Goal: Task Accomplishment & Management: Use online tool/utility

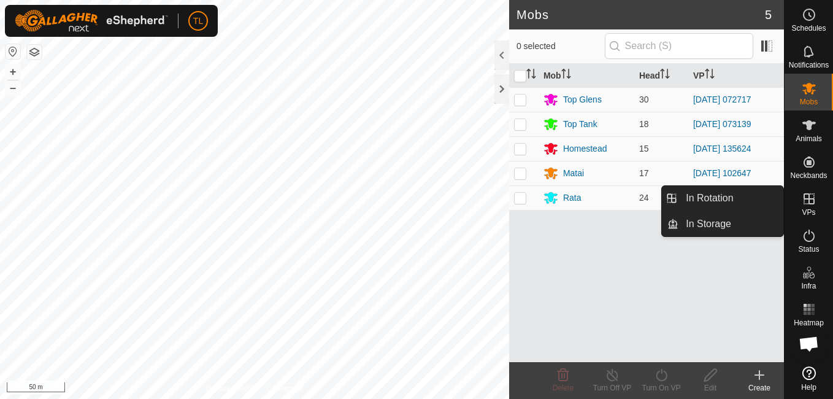
click at [595, 202] on icon at bounding box center [808, 198] width 15 height 15
click at [595, 200] on link "In Rotation" at bounding box center [730, 198] width 105 height 25
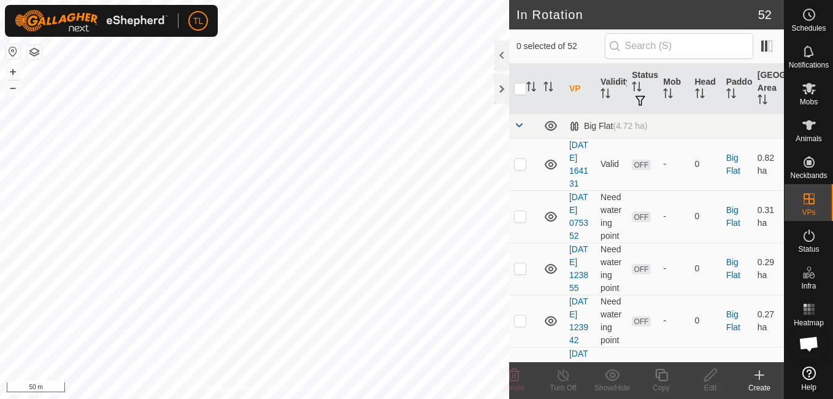
click at [595, 378] on icon at bounding box center [759, 374] width 15 height 15
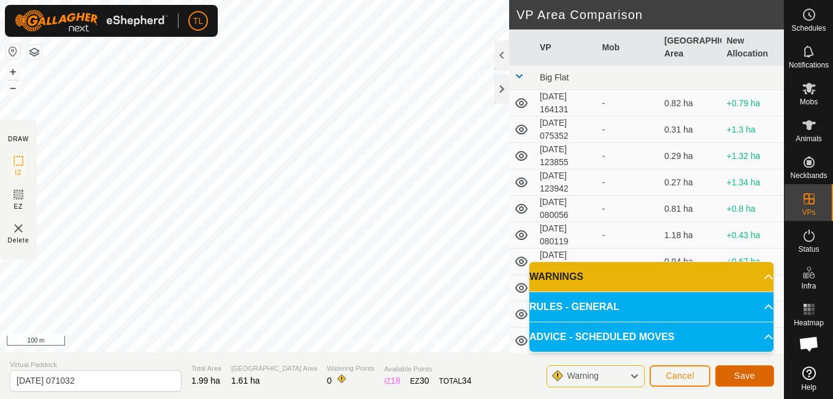
click at [595, 381] on button "Save" at bounding box center [744, 375] width 59 height 21
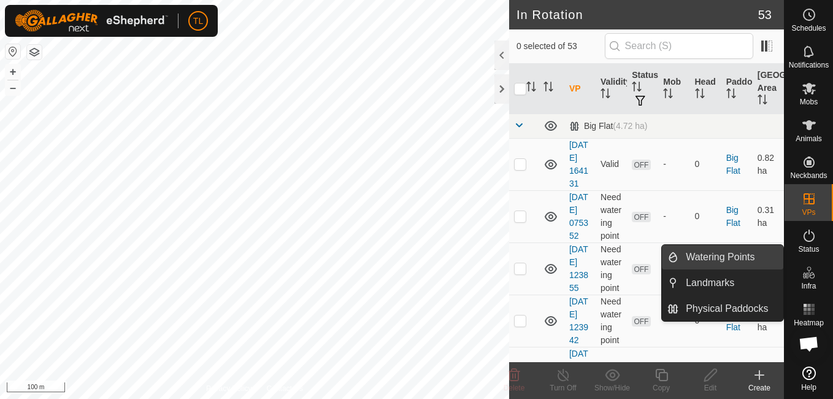
click at [595, 258] on link "Watering Points" at bounding box center [730, 257] width 105 height 25
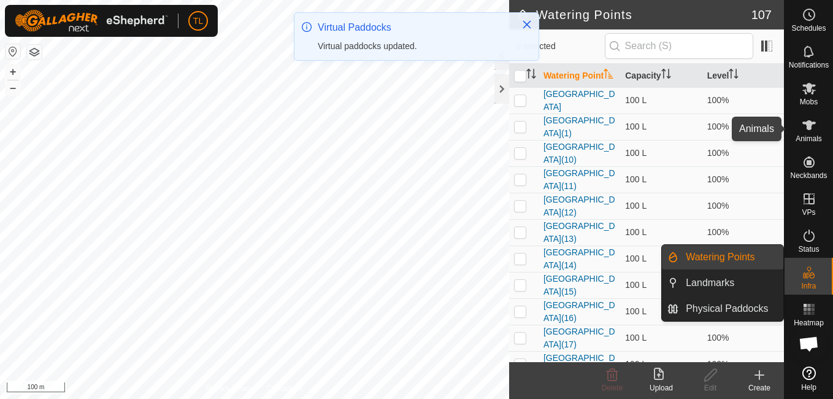
click at [595, 125] on icon at bounding box center [808, 125] width 13 height 10
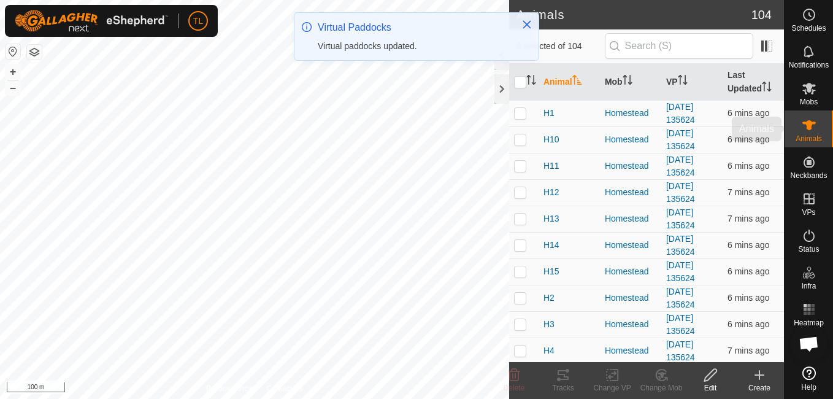
click at [595, 90] on icon at bounding box center [808, 89] width 13 height 12
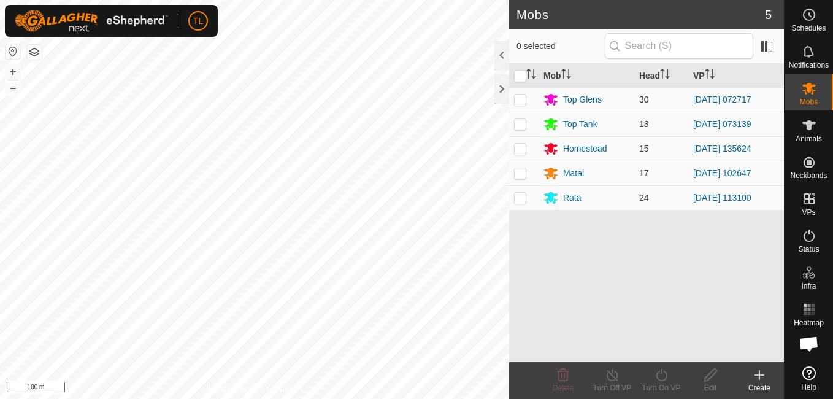
click at [519, 101] on p-checkbox at bounding box center [520, 99] width 12 height 10
checkbox input "true"
click at [595, 376] on icon at bounding box center [661, 374] width 15 height 15
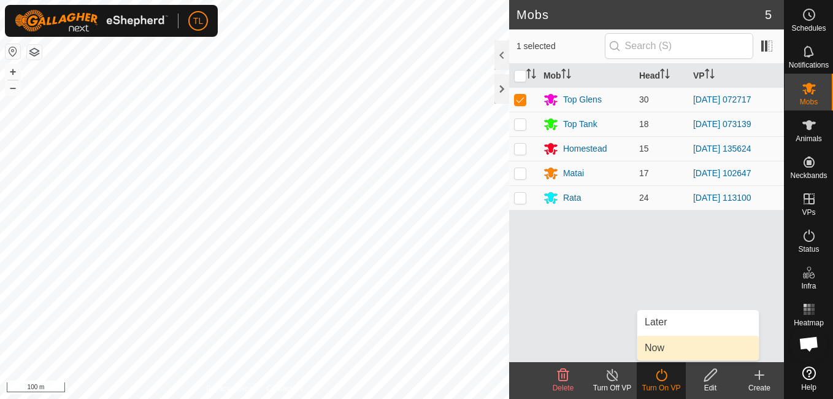
click at [595, 343] on link "Now" at bounding box center [697, 347] width 121 height 25
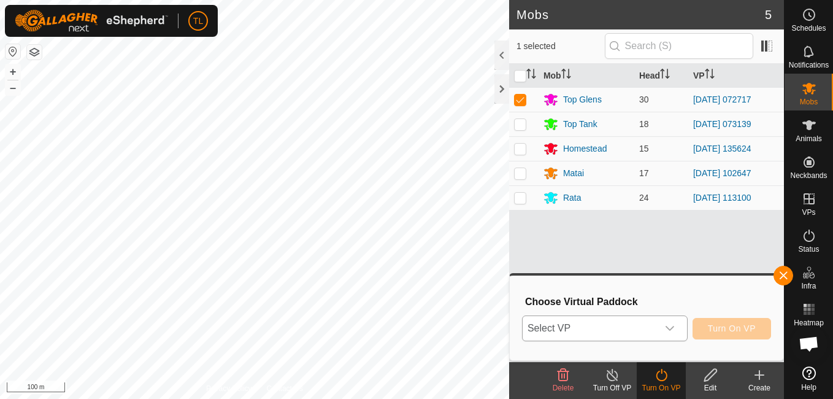
click at [580, 326] on span "Select VP" at bounding box center [589, 328] width 135 height 25
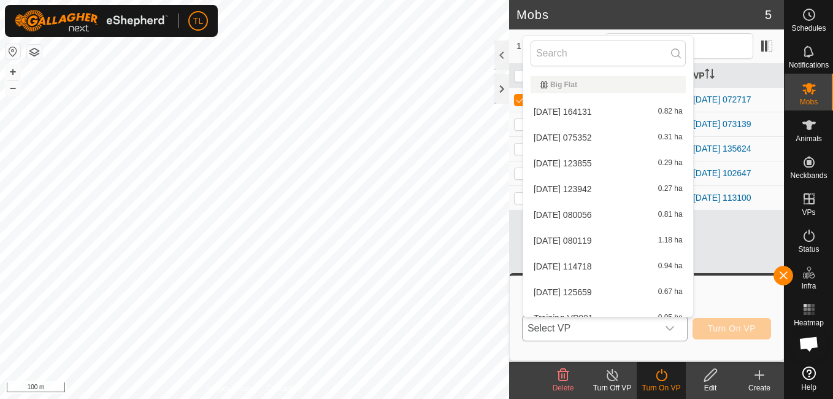
click at [595, 329] on icon "dropdown trigger" at bounding box center [670, 328] width 10 height 10
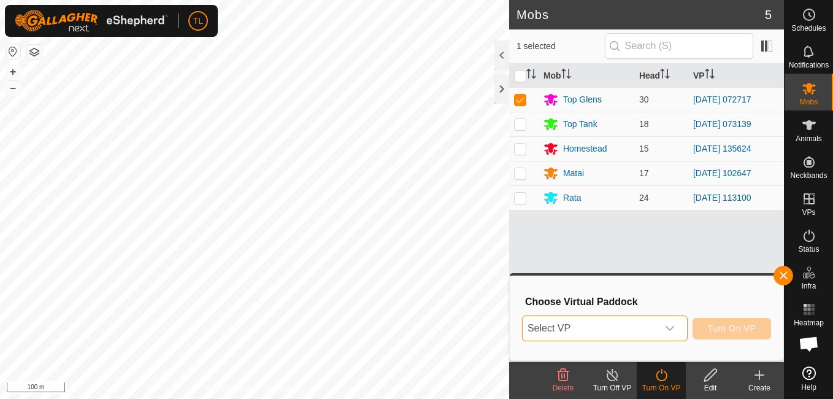
click at [595, 326] on div "dropdown trigger" at bounding box center [669, 328] width 25 height 25
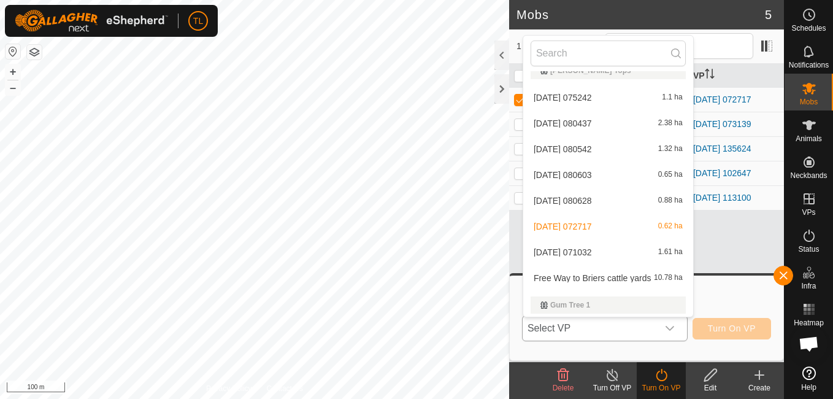
scroll to position [499, 0]
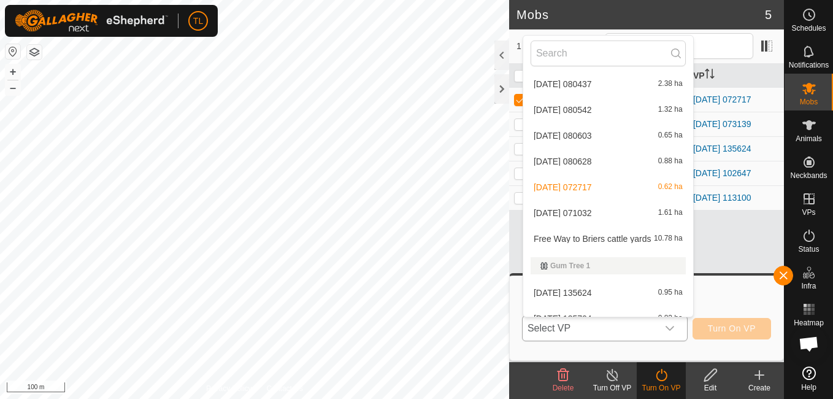
click at [595, 212] on li "2025-09-10 071032 1.61 ha" at bounding box center [608, 213] width 170 height 25
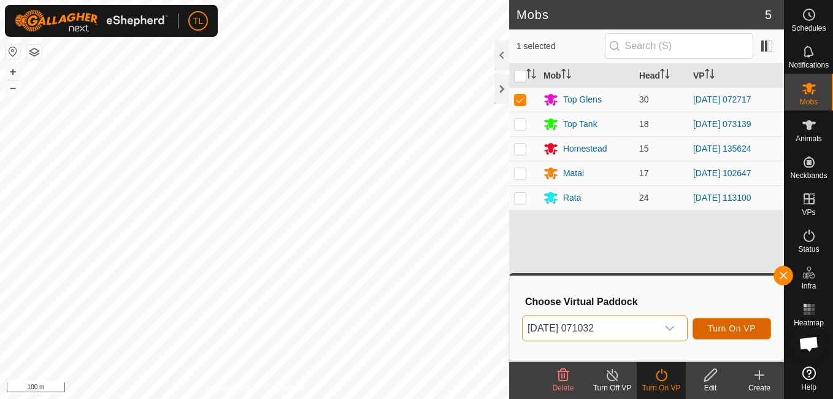
click at [595, 323] on span "Turn On VP" at bounding box center [732, 328] width 48 height 10
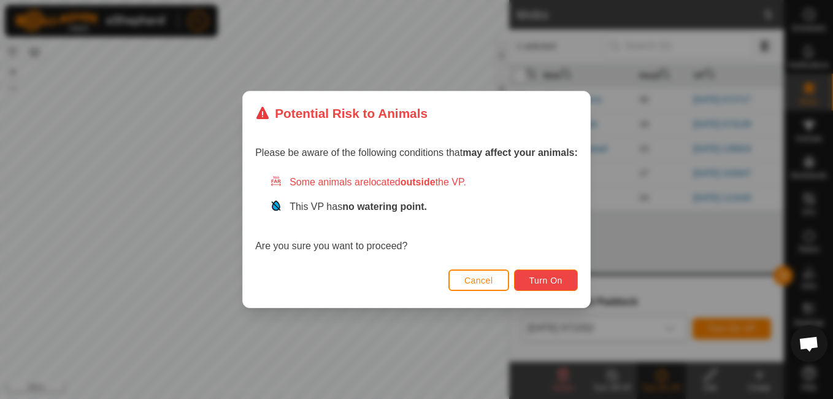
click at [520, 277] on button "Turn On" at bounding box center [546, 279] width 64 height 21
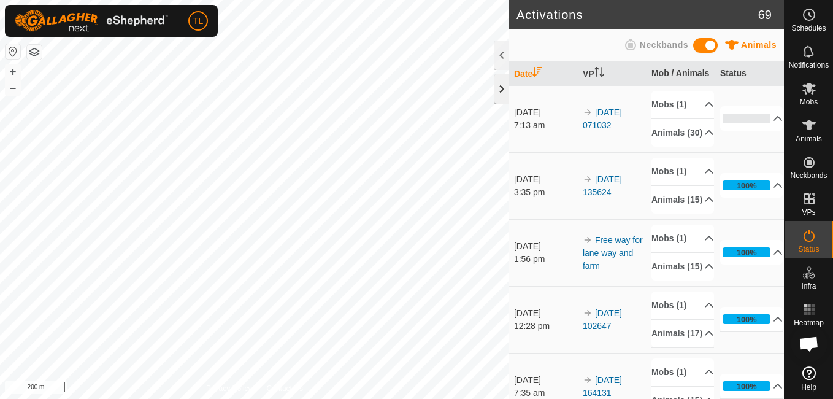
click at [503, 85] on div at bounding box center [501, 88] width 15 height 29
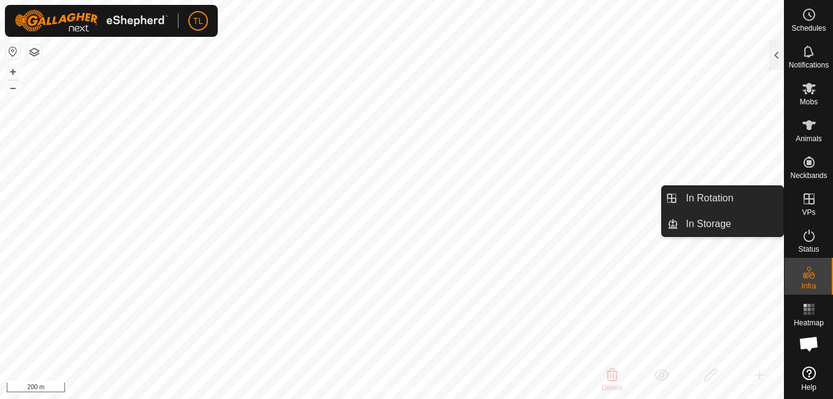
click at [595, 194] on icon at bounding box center [808, 198] width 15 height 15
click at [595, 191] on link "In Rotation" at bounding box center [730, 198] width 105 height 25
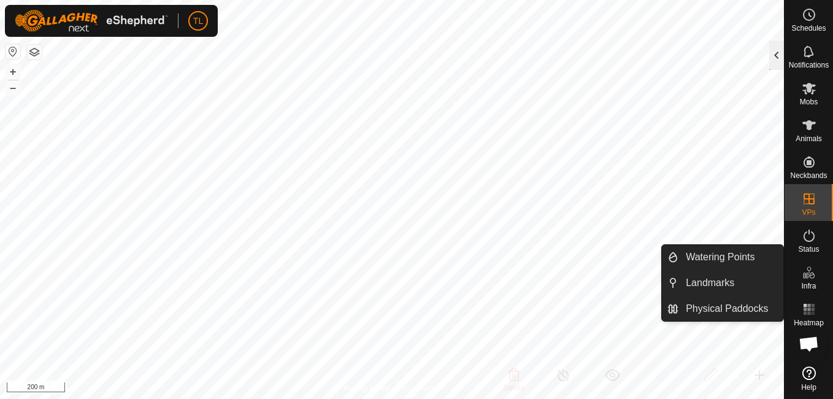
click at [595, 44] on div at bounding box center [776, 54] width 15 height 29
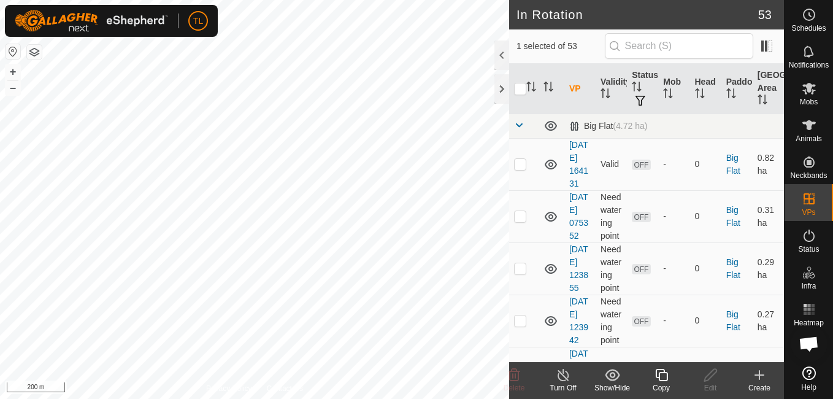
click at [595, 372] on icon at bounding box center [759, 374] width 15 height 15
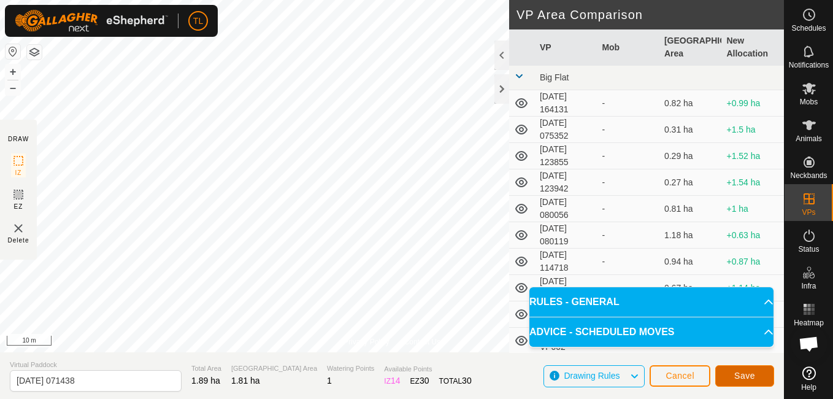
click at [595, 376] on button "Save" at bounding box center [744, 375] width 59 height 21
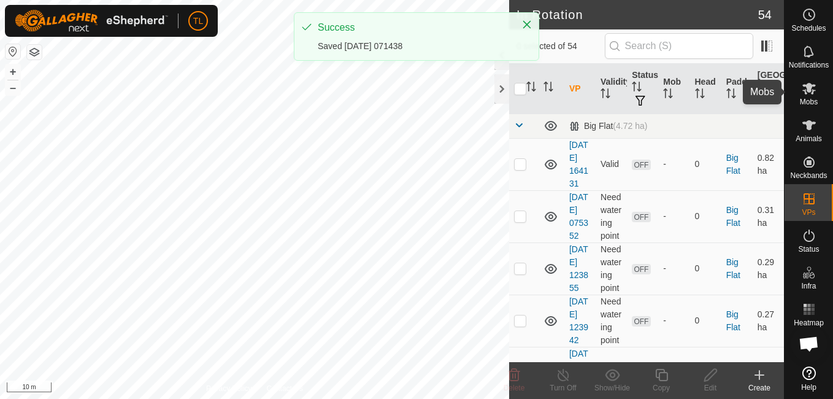
drag, startPoint x: 804, startPoint y: 86, endPoint x: 787, endPoint y: 103, distance: 24.7
click at [595, 86] on icon at bounding box center [808, 89] width 13 height 12
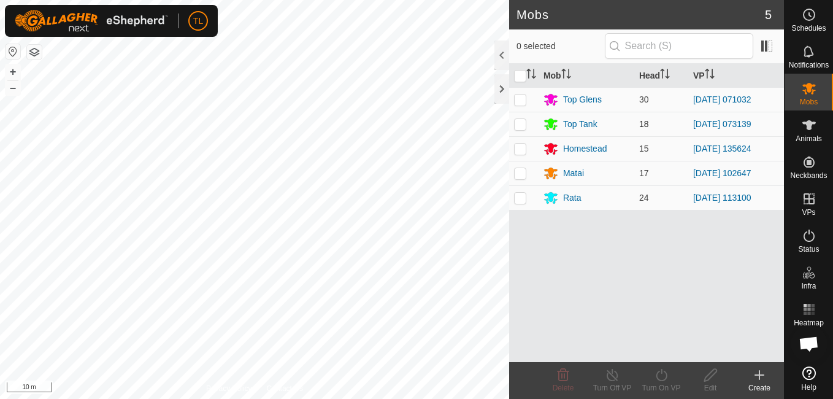
click at [525, 123] on p-checkbox at bounding box center [520, 124] width 12 height 10
checkbox input "true"
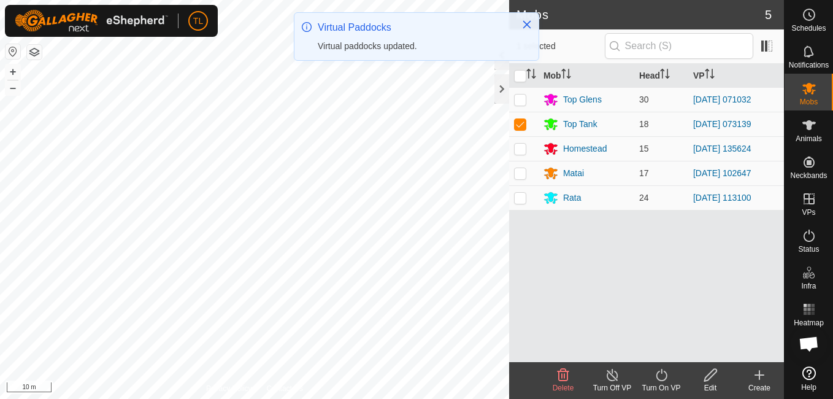
click at [595, 373] on icon at bounding box center [661, 374] width 15 height 15
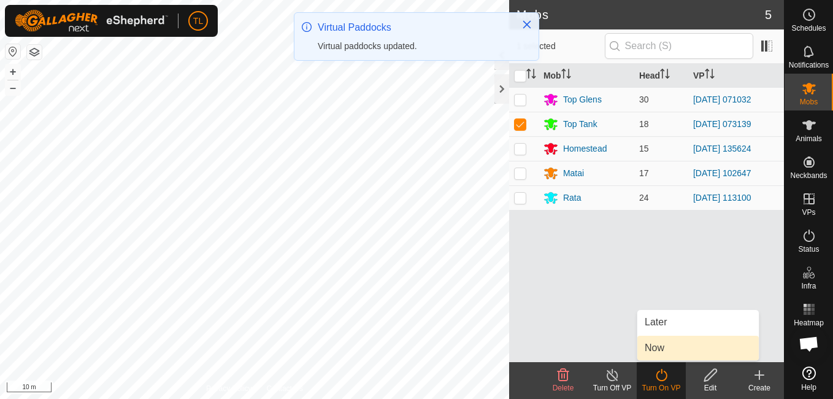
click at [595, 345] on link "Now" at bounding box center [697, 347] width 121 height 25
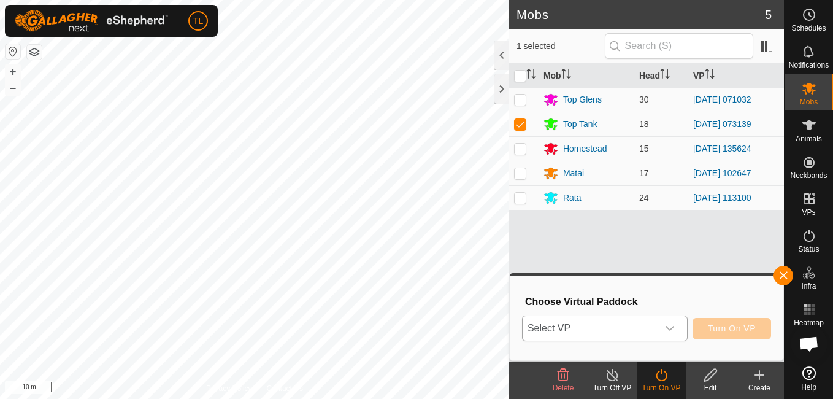
click at [595, 319] on div "dropdown trigger" at bounding box center [669, 328] width 25 height 25
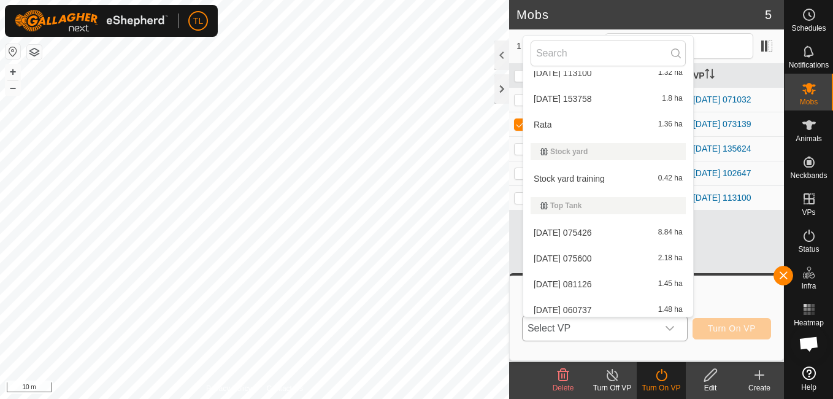
scroll to position [1511, 0]
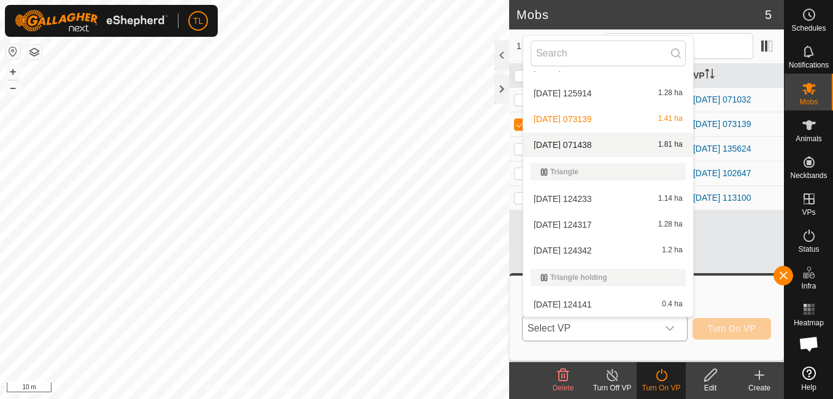
click at [595, 145] on li "2025-09-10 071438 1.81 ha" at bounding box center [608, 144] width 170 height 25
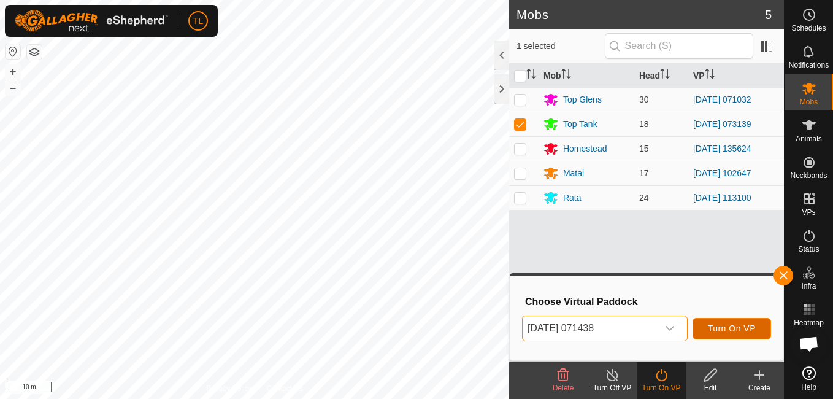
click at [595, 324] on span "Turn On VP" at bounding box center [732, 328] width 48 height 10
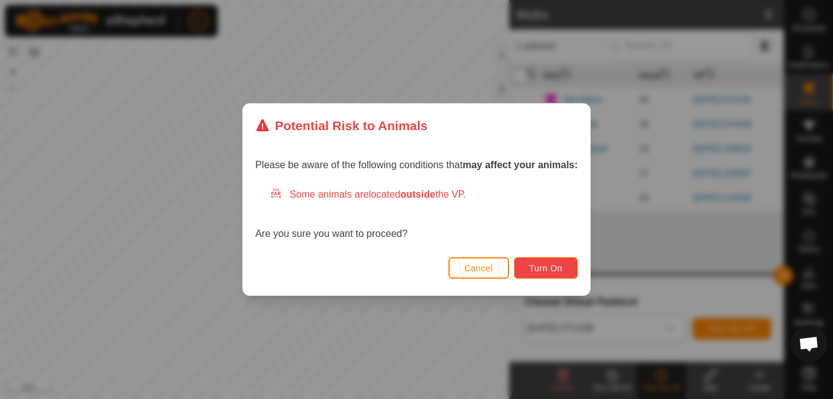
click at [532, 261] on button "Turn On" at bounding box center [546, 267] width 64 height 21
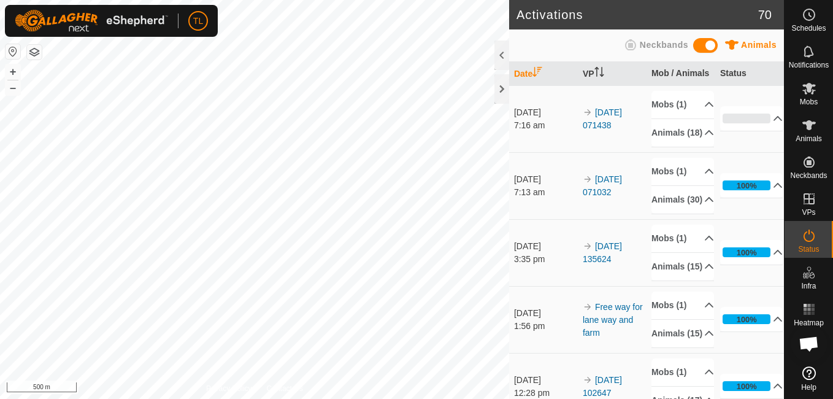
click at [527, 175] on div "Activations 70 Animals Neckbands Date VP Mob / Animals Status 10 Sept 2025 7:16…" at bounding box center [392, 199] width 784 height 399
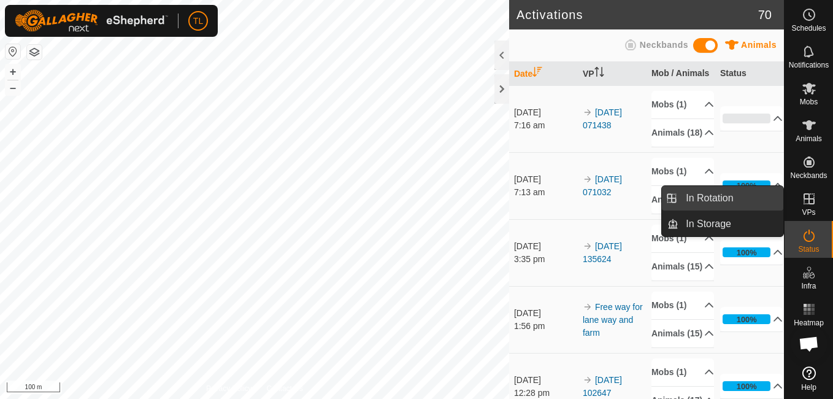
click at [595, 194] on link "In Rotation" at bounding box center [730, 198] width 105 height 25
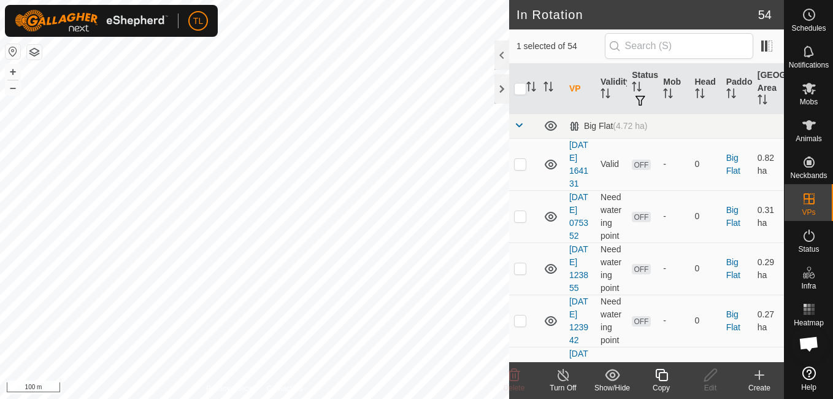
click at [595, 375] on icon at bounding box center [759, 375] width 9 height 0
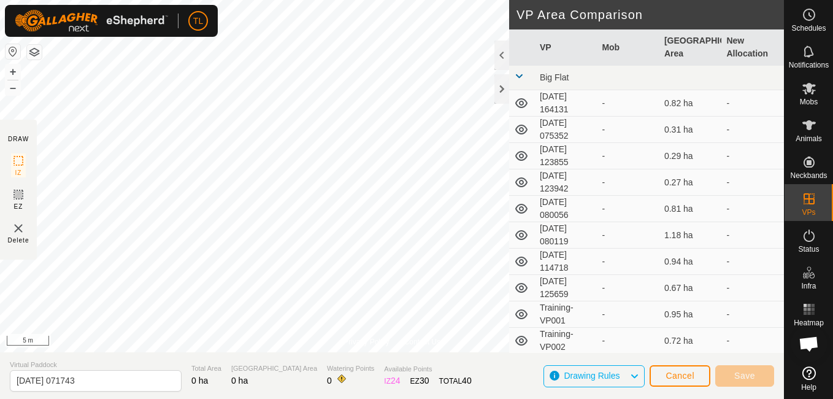
click at [56, 35] on div "TL" at bounding box center [111, 21] width 213 height 32
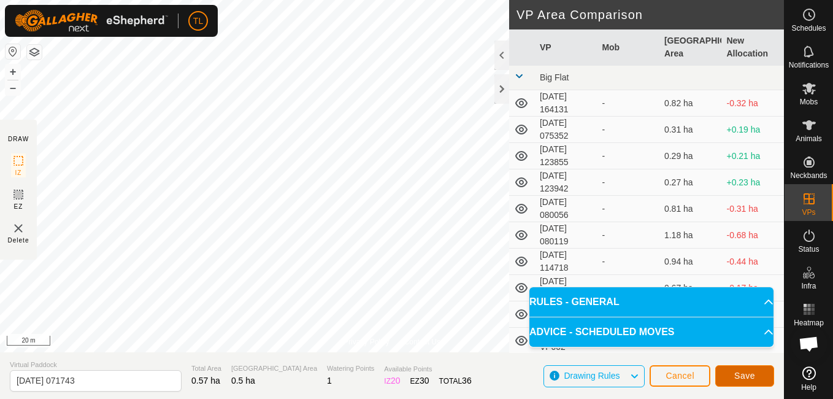
click at [595, 372] on span "Save" at bounding box center [744, 375] width 21 height 10
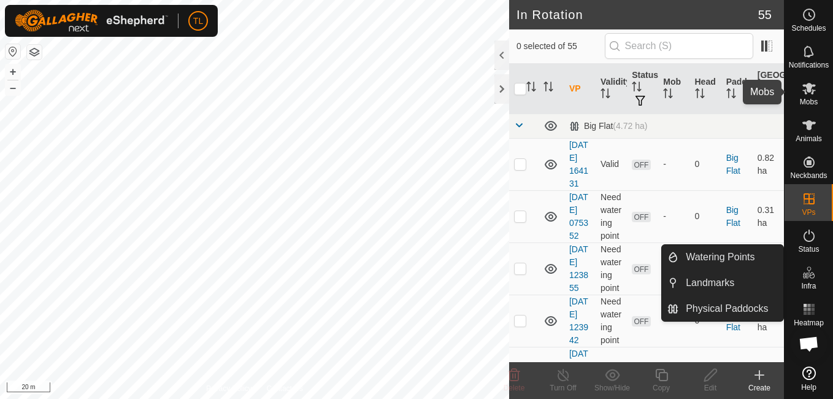
click at [595, 89] on icon at bounding box center [808, 89] width 13 height 12
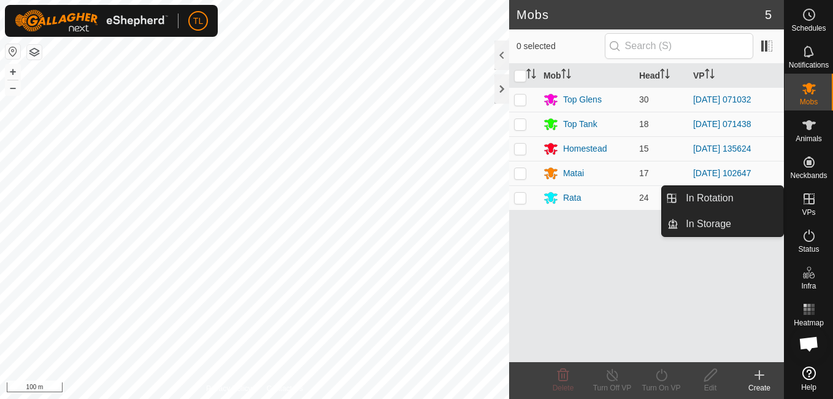
click at [595, 194] on icon at bounding box center [808, 198] width 15 height 15
click at [595, 196] on link "In Rotation" at bounding box center [730, 198] width 105 height 25
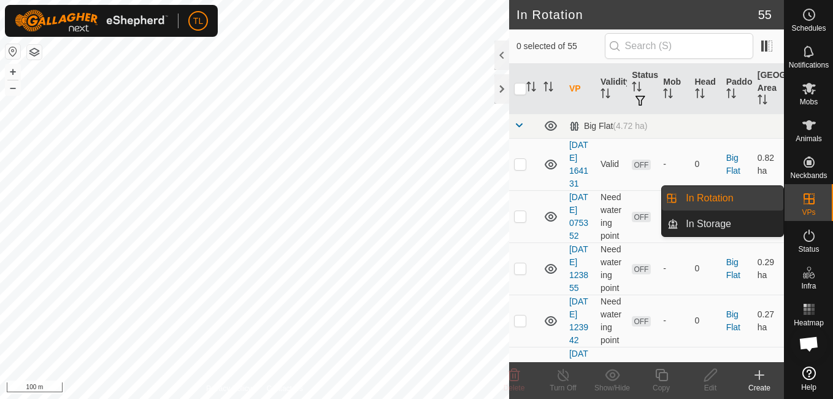
click at [595, 197] on link "In Rotation" at bounding box center [730, 198] width 105 height 25
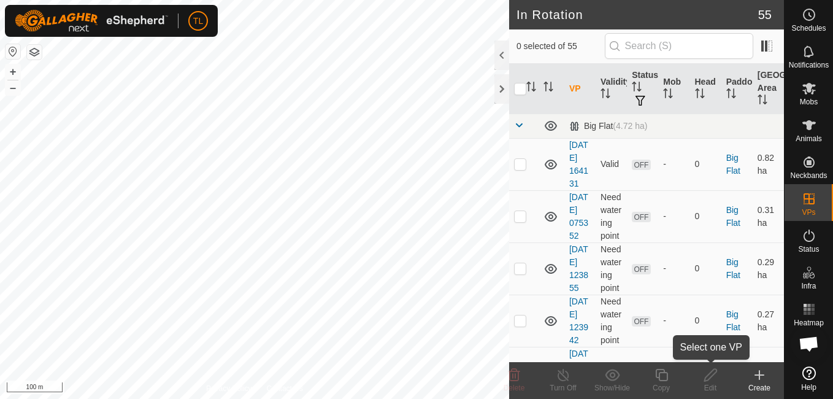
click at [595, 379] on icon at bounding box center [710, 374] width 15 height 15
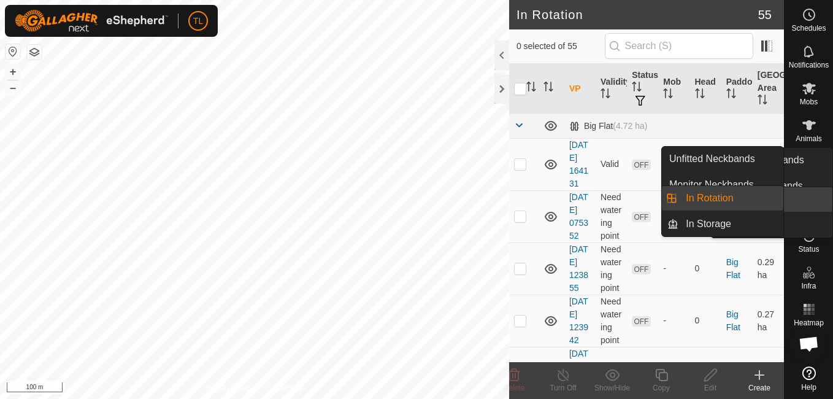
click at [595, 201] on link "In Rotation" at bounding box center [779, 199] width 105 height 25
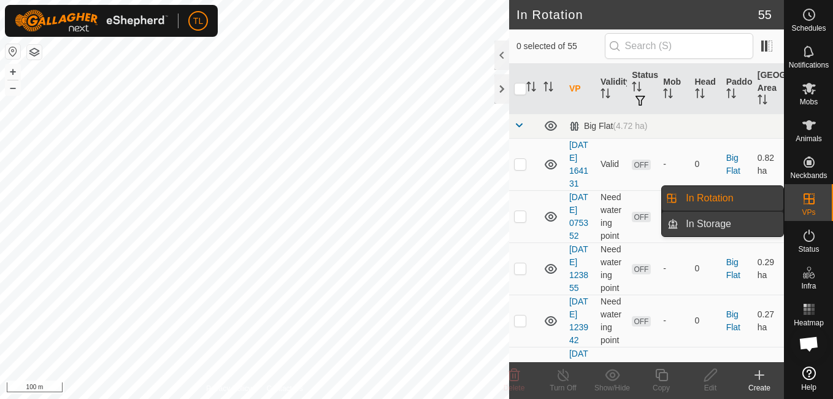
click at [595, 214] on link "In Storage" at bounding box center [730, 224] width 105 height 25
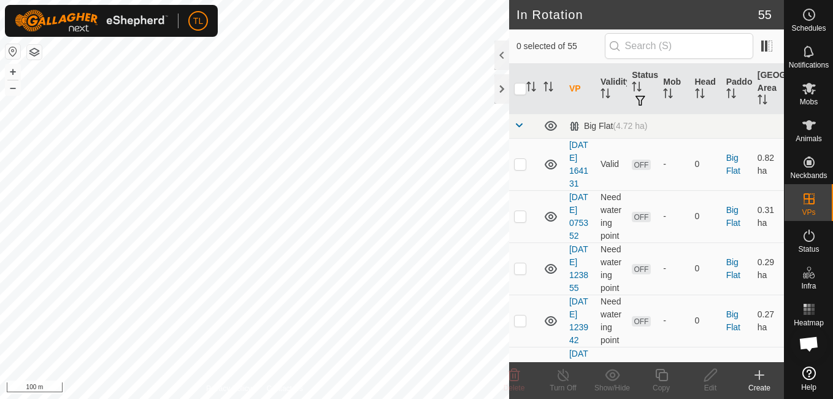
click at [595, 217] on span "In Storage" at bounding box center [708, 223] width 45 height 15
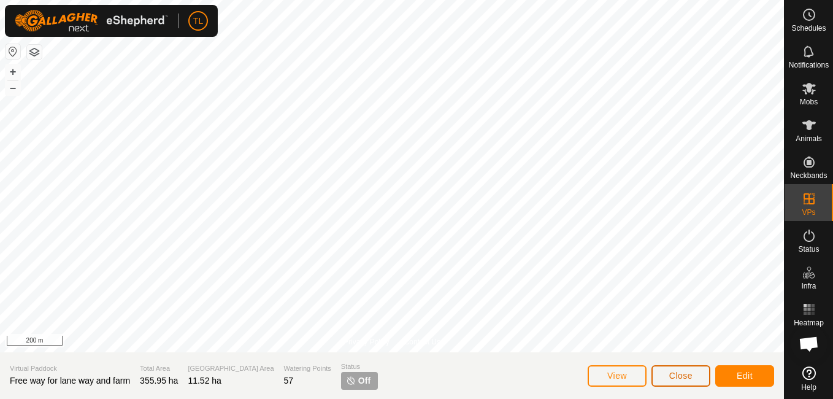
click at [694, 380] on button "Close" at bounding box center [680, 375] width 59 height 21
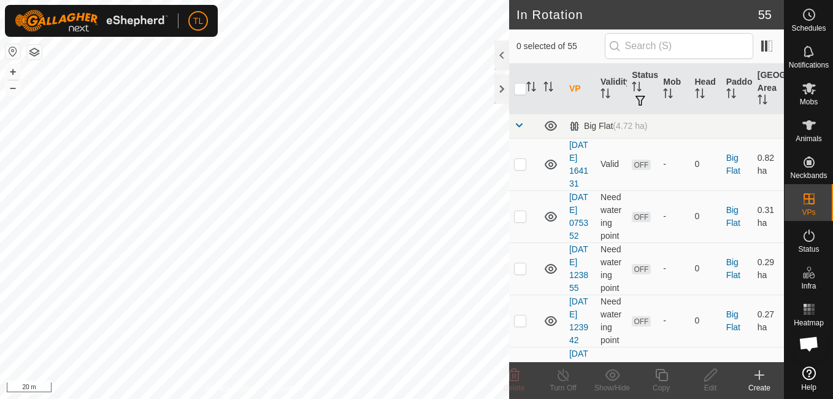
checkbox input "true"
click at [707, 375] on icon at bounding box center [710, 375] width 12 height 12
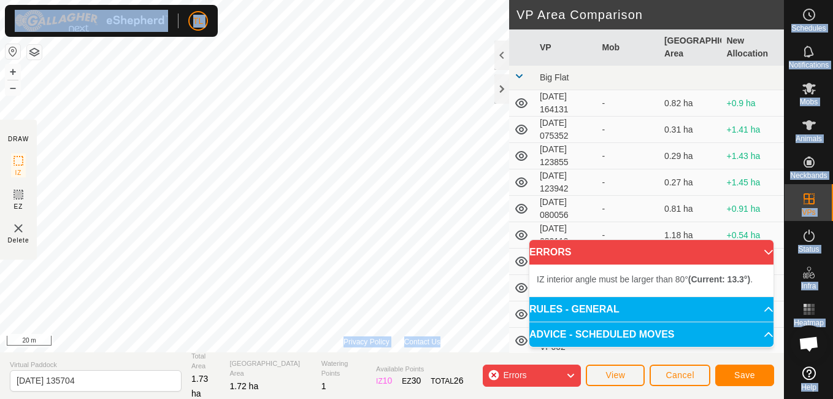
click at [144, 56] on div "TL Schedules Notifications Mobs Animals Neckbands VPs Status Infra Heatmap Help…" at bounding box center [416, 199] width 833 height 399
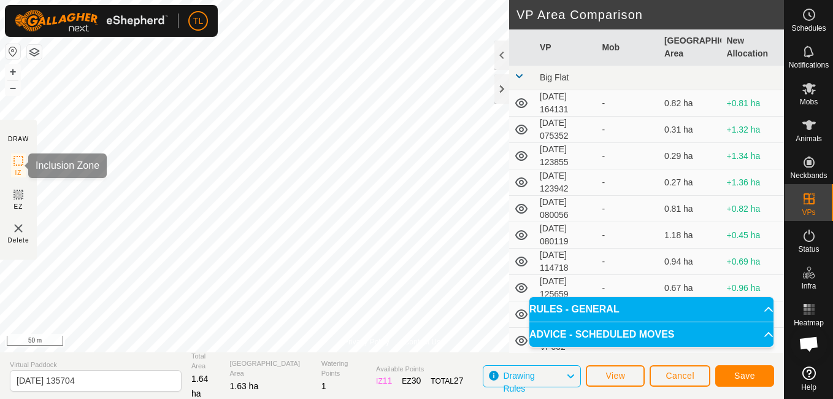
click at [17, 161] on icon at bounding box center [18, 160] width 15 height 15
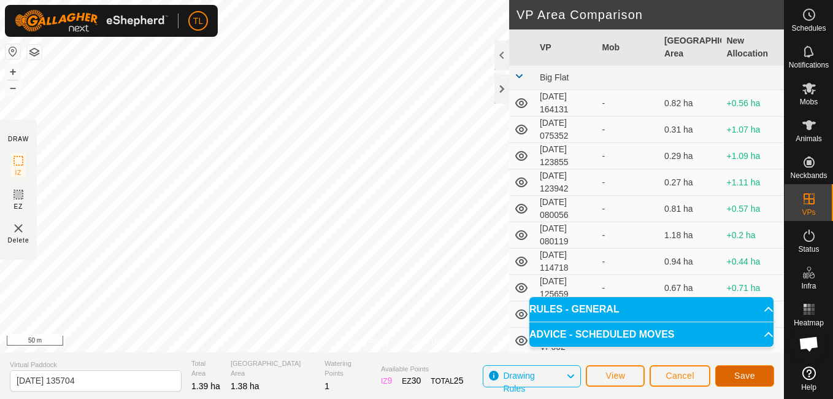
click at [760, 369] on button "Save" at bounding box center [744, 375] width 59 height 21
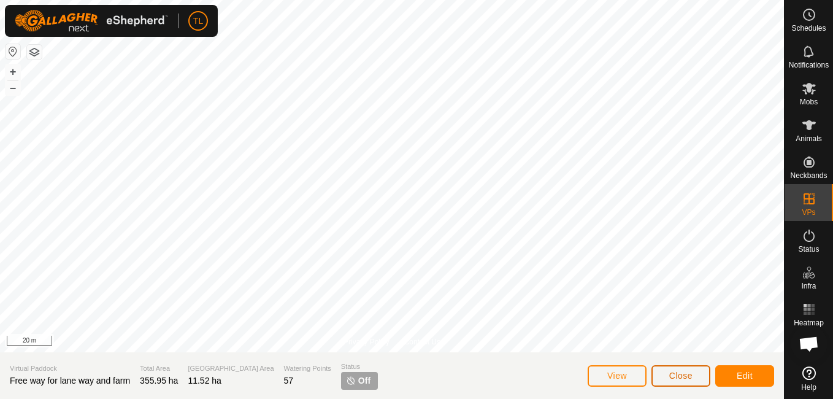
click at [697, 372] on button "Close" at bounding box center [680, 375] width 59 height 21
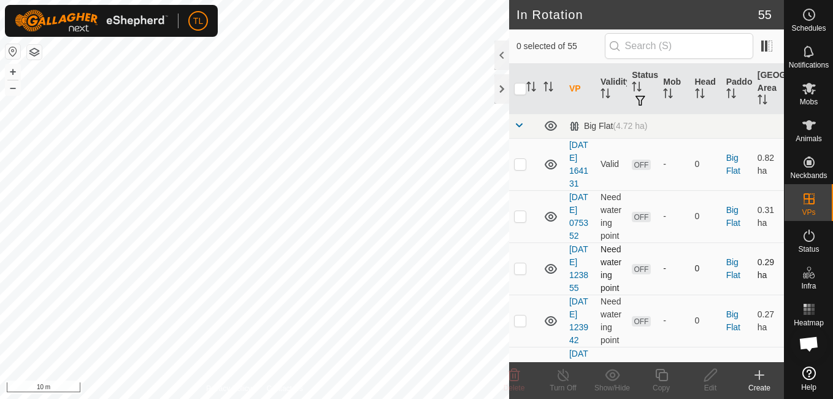
checkbox input "true"
click at [711, 378] on icon at bounding box center [710, 374] width 15 height 15
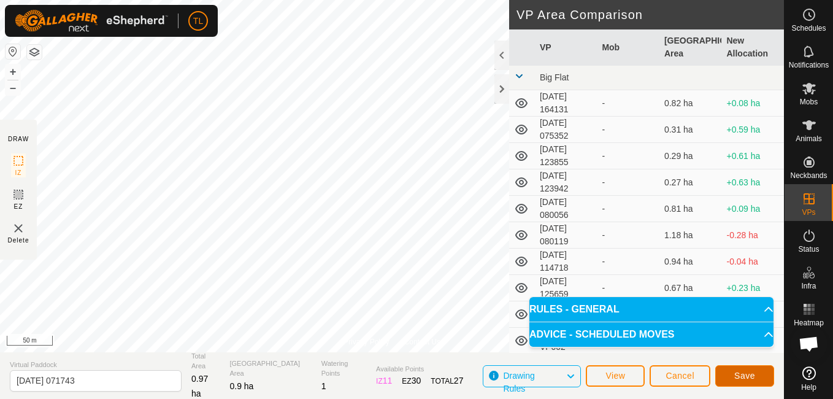
click at [735, 372] on button "Save" at bounding box center [744, 375] width 59 height 21
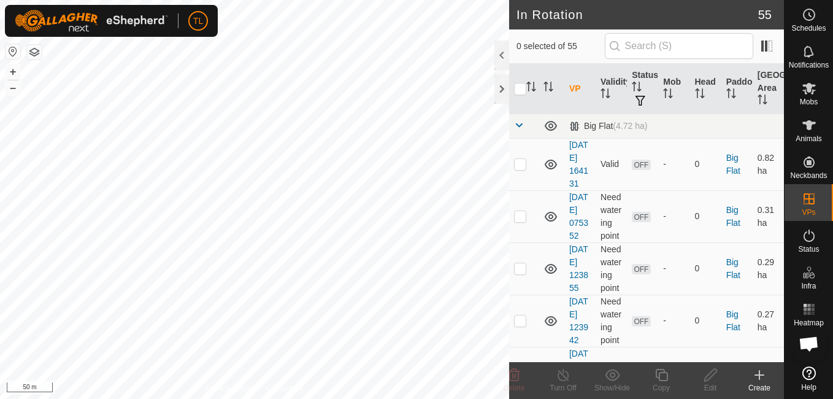
click at [759, 378] on icon at bounding box center [759, 374] width 0 height 9
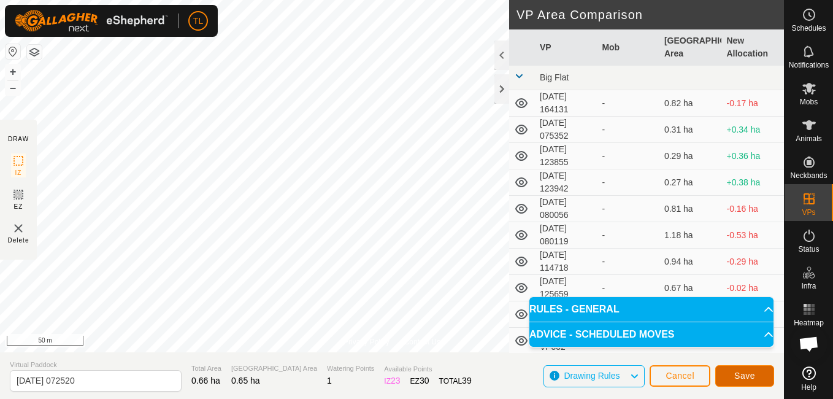
click at [739, 372] on span "Save" at bounding box center [744, 375] width 21 height 10
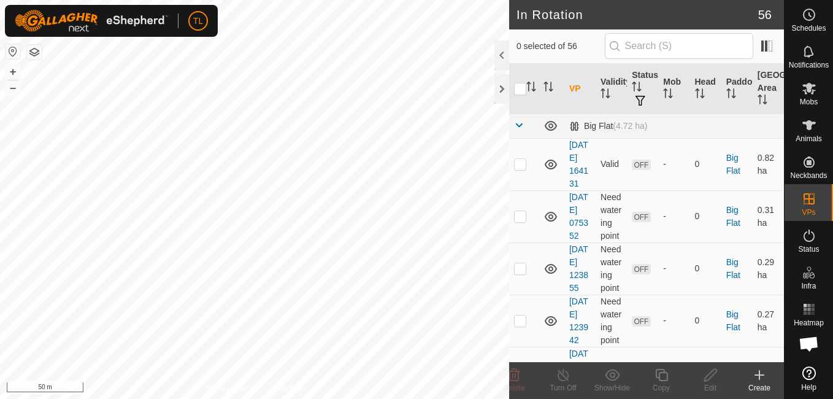
checkbox input "true"
click at [716, 381] on icon at bounding box center [710, 374] width 15 height 15
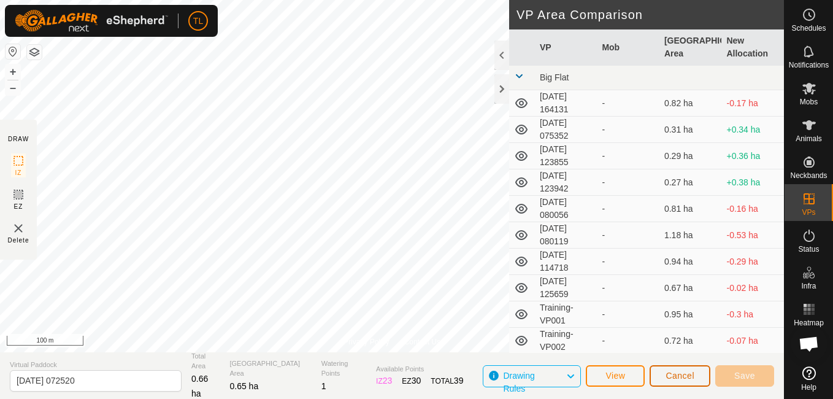
click at [678, 373] on span "Cancel" at bounding box center [679, 375] width 29 height 10
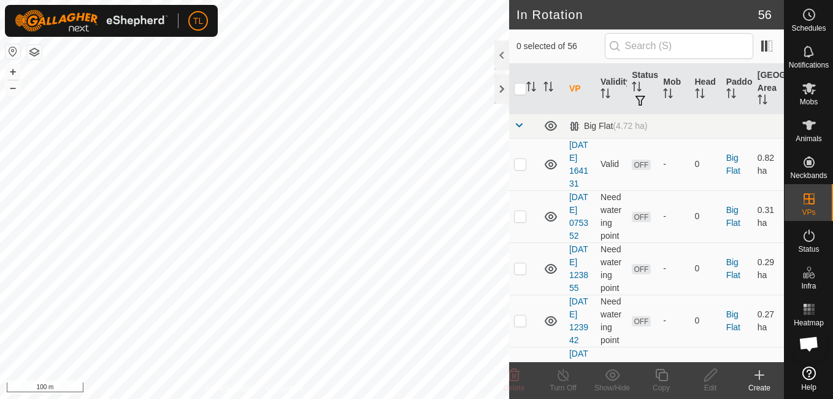
click at [755, 373] on icon at bounding box center [759, 374] width 15 height 15
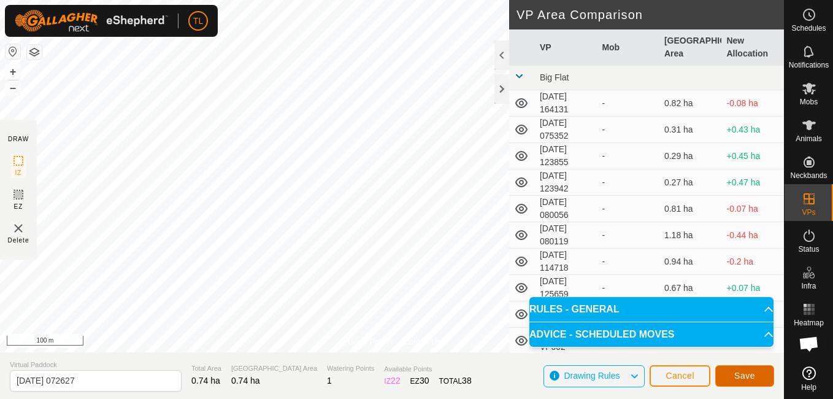
click at [747, 373] on span "Save" at bounding box center [744, 375] width 21 height 10
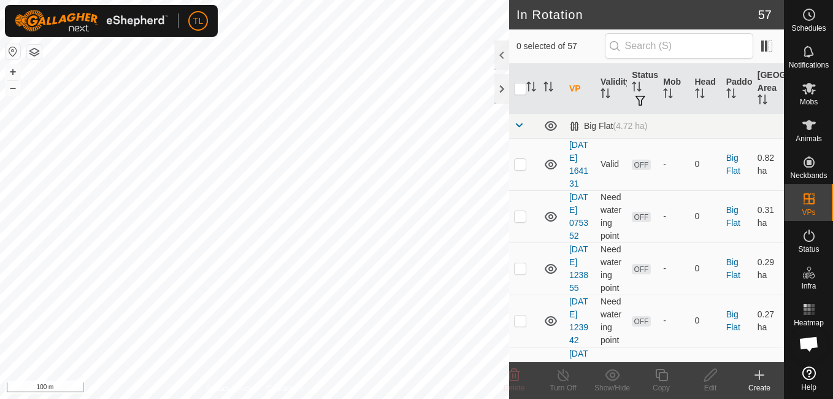
click at [762, 369] on icon at bounding box center [759, 374] width 15 height 15
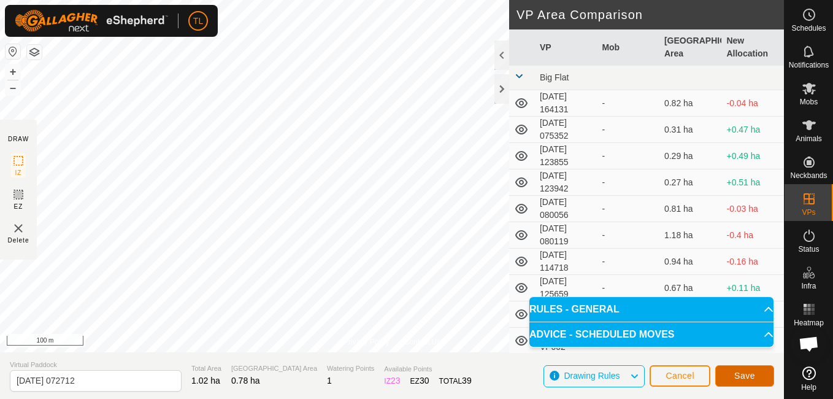
click at [736, 373] on span "Save" at bounding box center [744, 375] width 21 height 10
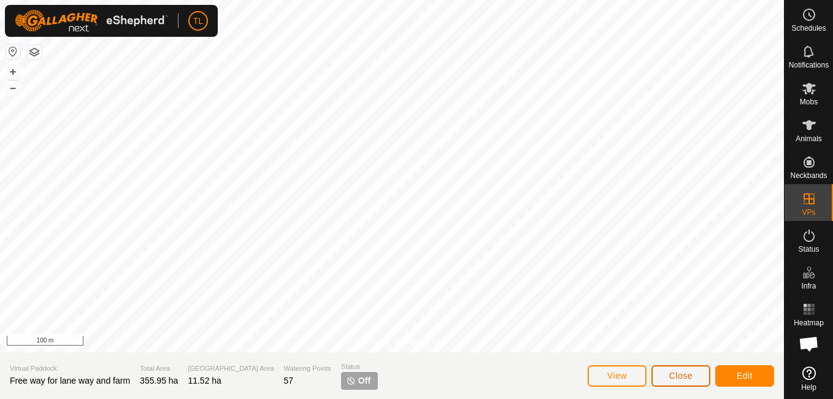
click at [698, 375] on button "Close" at bounding box center [680, 375] width 59 height 21
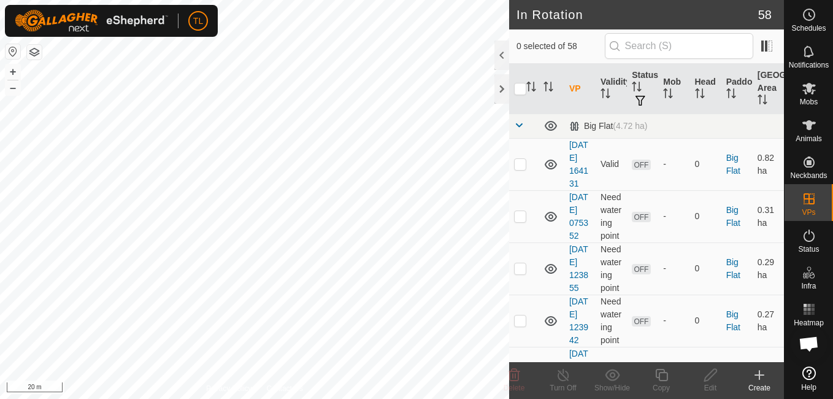
checkbox input "true"
click at [713, 372] on icon at bounding box center [710, 374] width 15 height 15
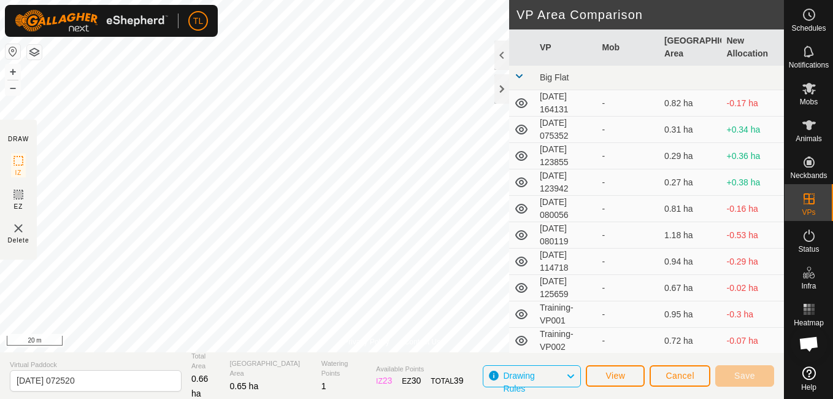
click at [348, 0] on html "TL Schedules Notifications Mobs Animals Neckbands VPs Status Infra Heatmap Help…" at bounding box center [416, 199] width 833 height 399
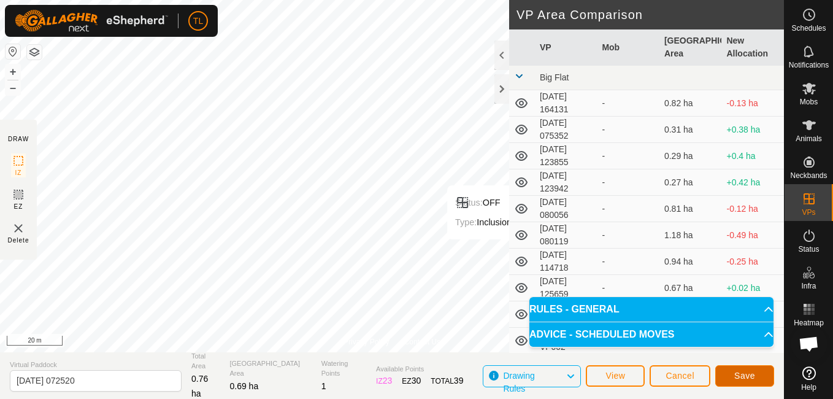
click at [754, 372] on button "Save" at bounding box center [744, 375] width 59 height 21
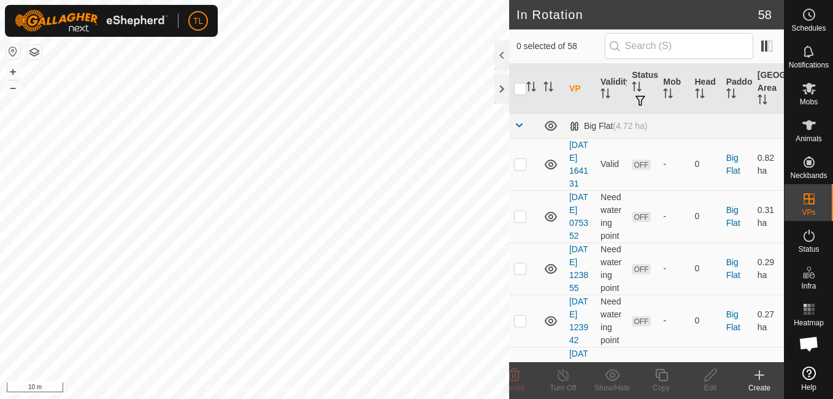
checkbox input "true"
click at [711, 371] on icon at bounding box center [710, 375] width 12 height 12
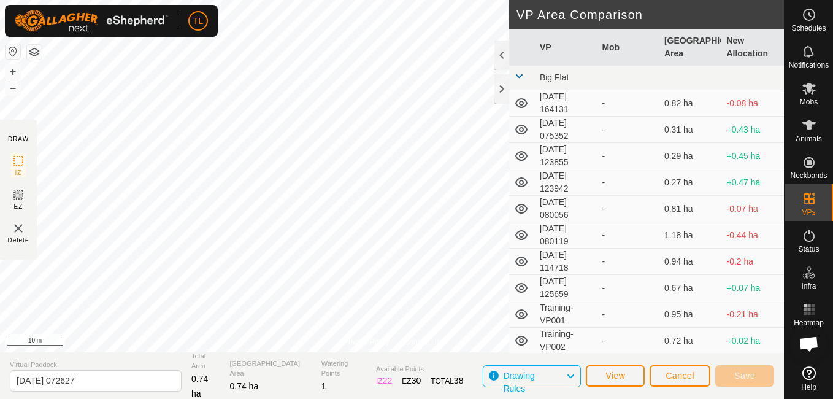
click at [307, 398] on html "TL Schedules Notifications Mobs Animals Neckbands VPs Status Infra Heatmap Help…" at bounding box center [416, 199] width 833 height 399
click at [749, 372] on span "Save" at bounding box center [744, 375] width 21 height 10
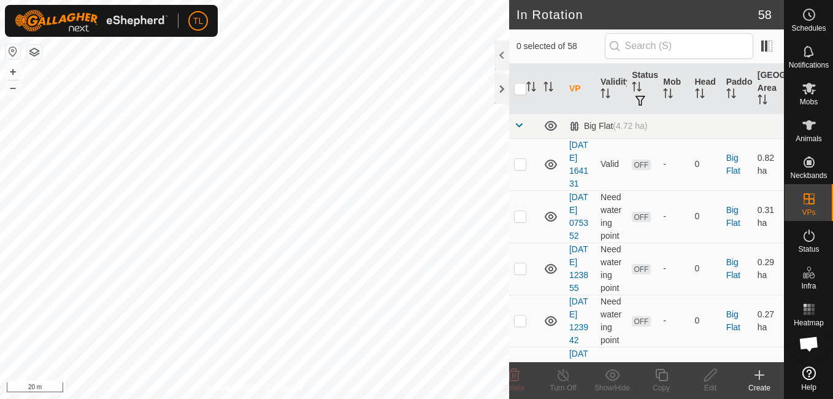
checkbox input "true"
click at [258, 0] on html "TL Schedules Notifications Mobs Animals Neckbands VPs Status Infra Heatmap Help…" at bounding box center [416, 199] width 833 height 399
click at [215, 24] on div "TL Schedules Notifications Mobs Animals Neckbands VPs Status Infra Heatmap Help…" at bounding box center [416, 199] width 833 height 399
